Goal: Task Accomplishment & Management: Use online tool/utility

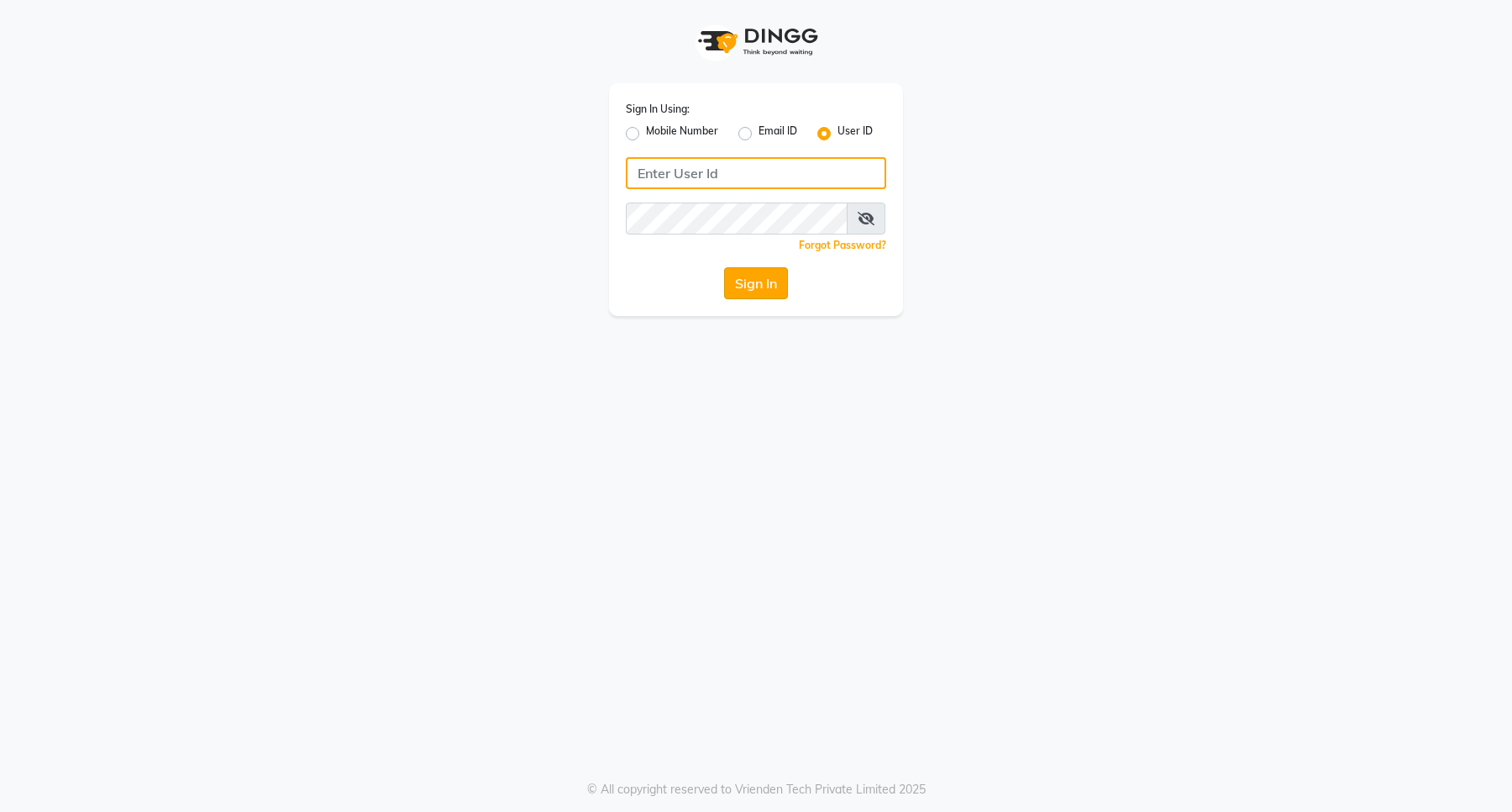
type input "e3898-01"
click at [744, 279] on button "Sign In" at bounding box center [756, 283] width 64 height 31
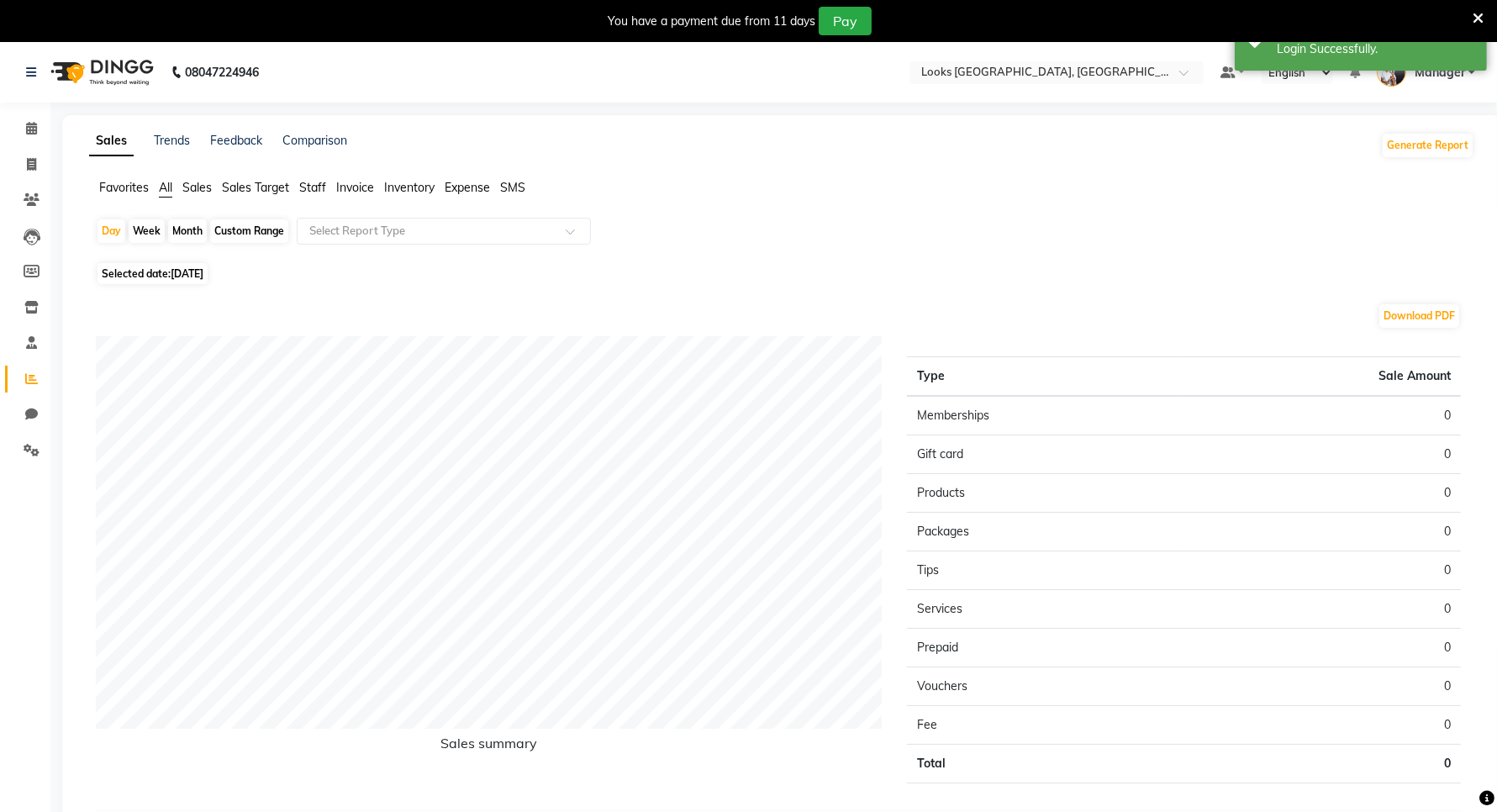
click at [1472, 15] on icon at bounding box center [1477, 18] width 11 height 15
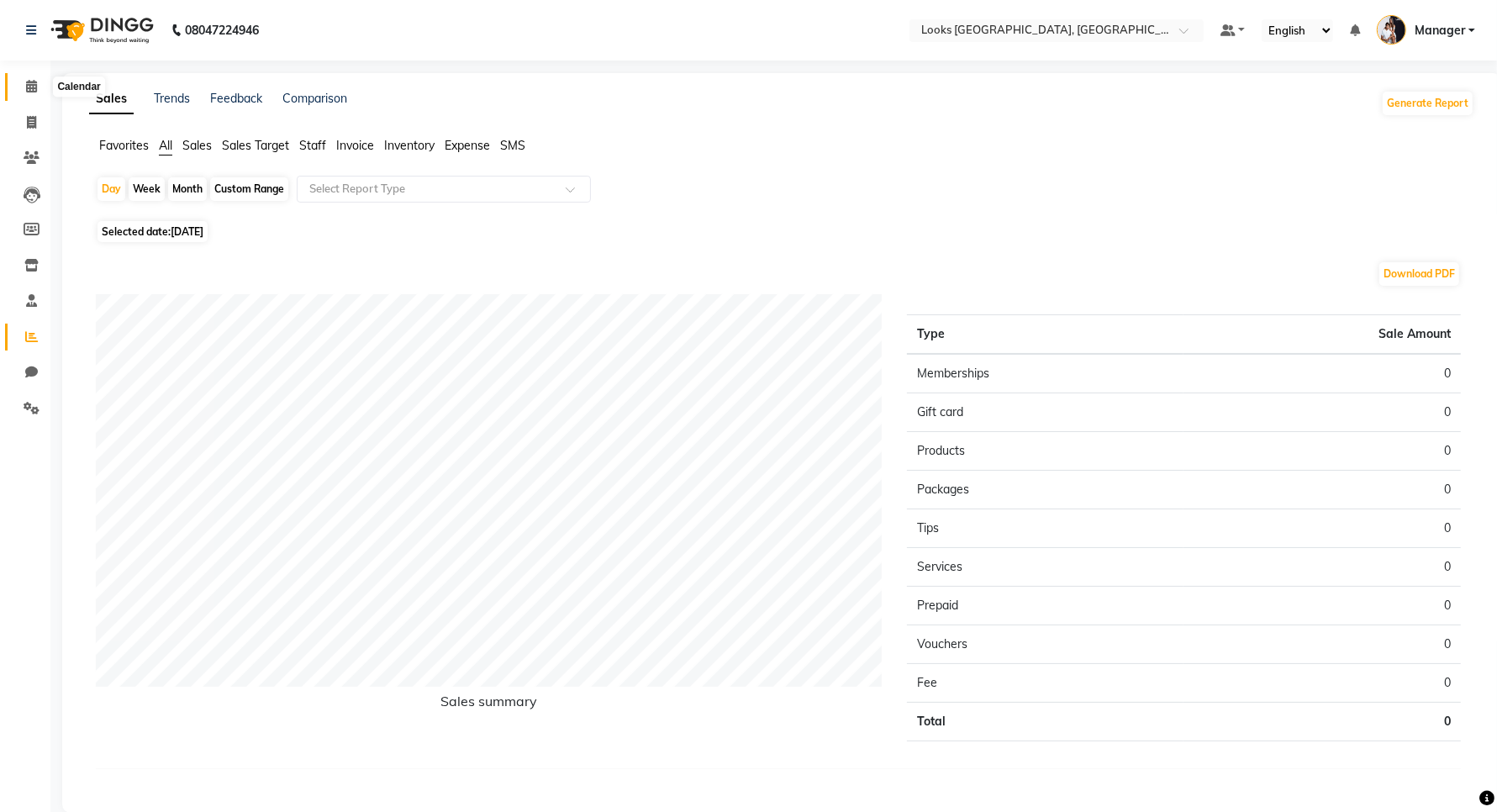
click at [31, 89] on icon at bounding box center [31, 86] width 11 height 13
